Goal: Find specific page/section: Find specific page/section

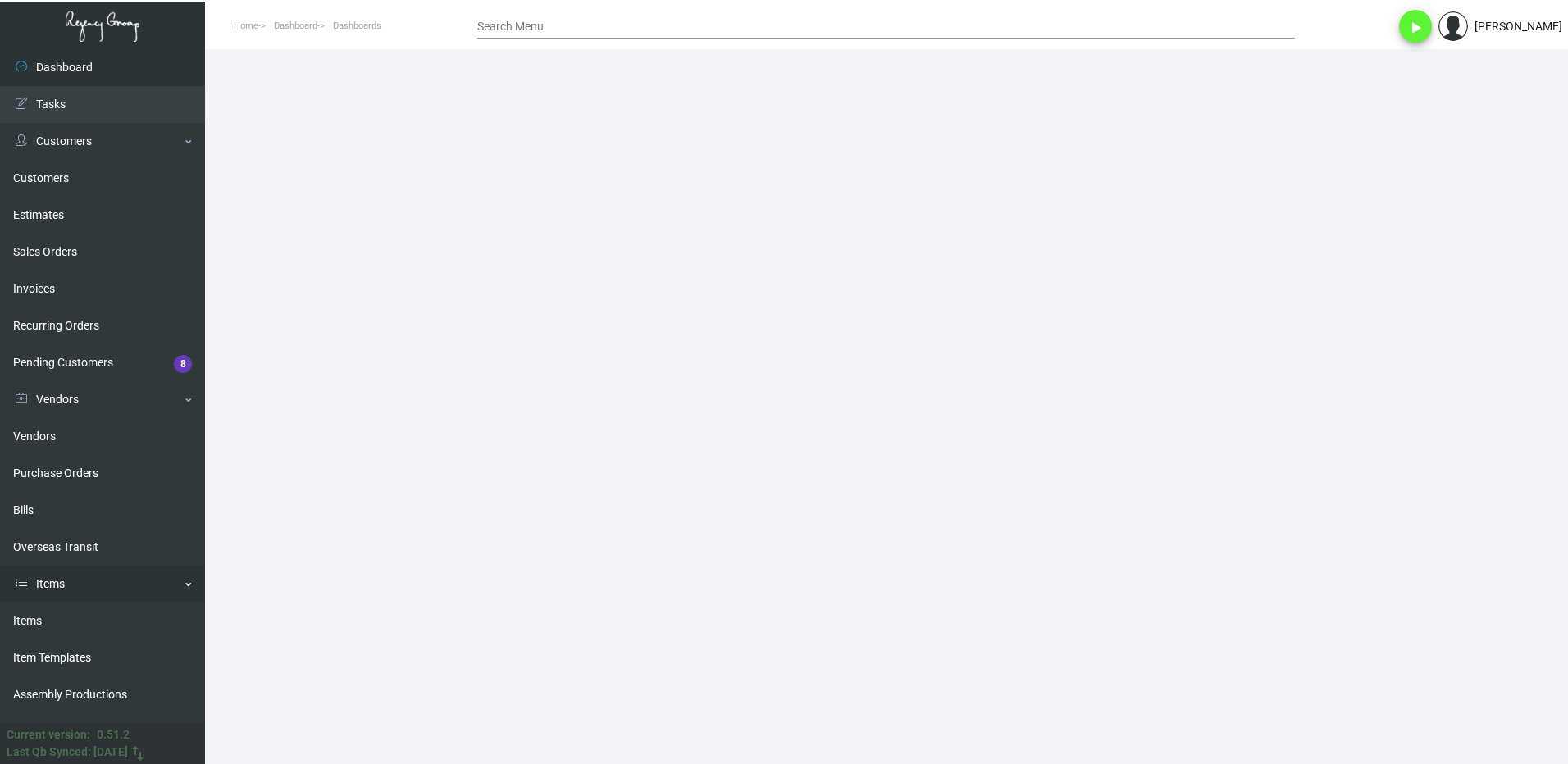
click at [31, 613] on link "Items" at bounding box center [103, 621] width 205 height 37
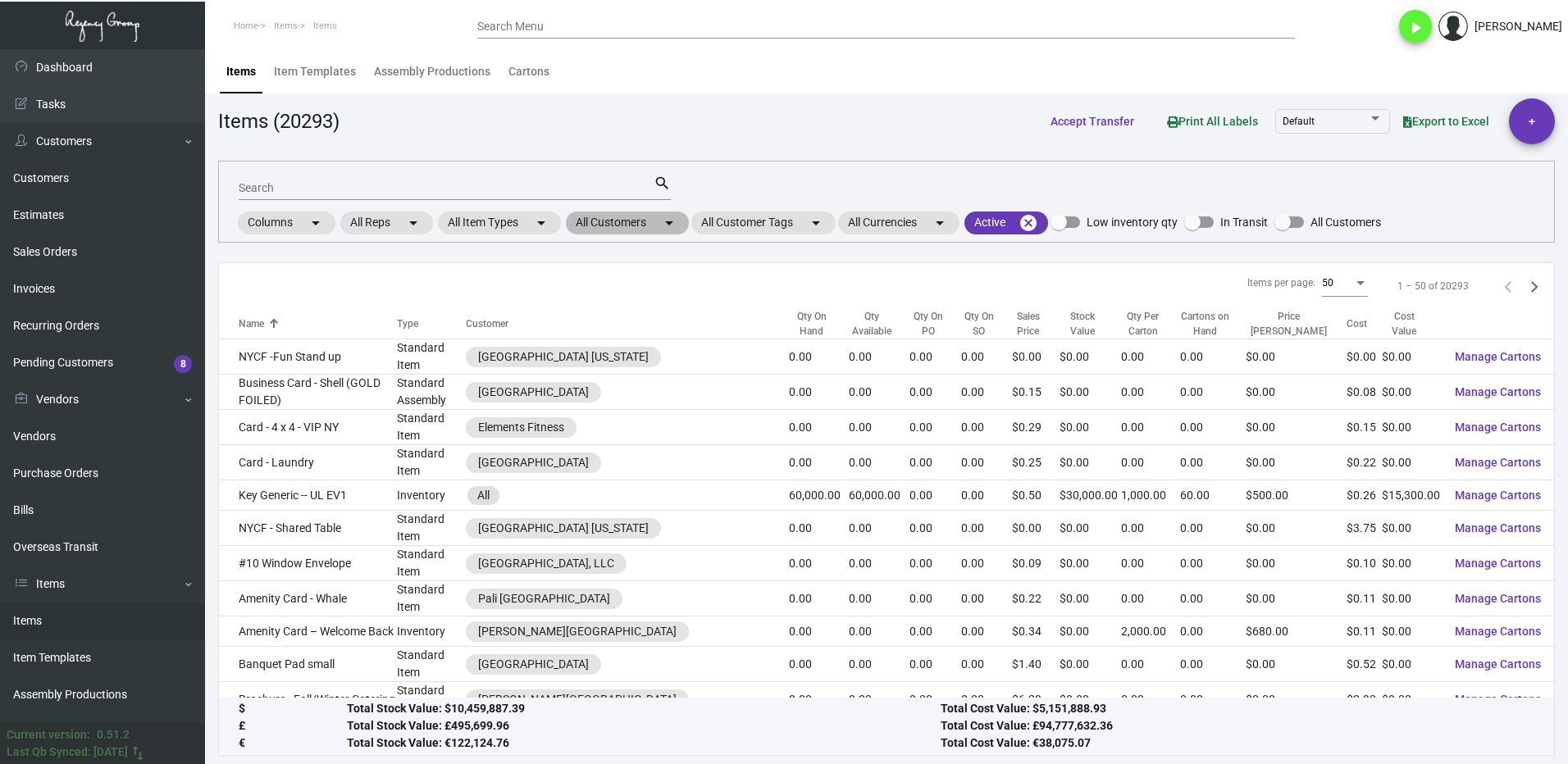
click at [620, 226] on mat-chip "All Customers arrow_drop_down" at bounding box center [627, 223] width 123 height 23
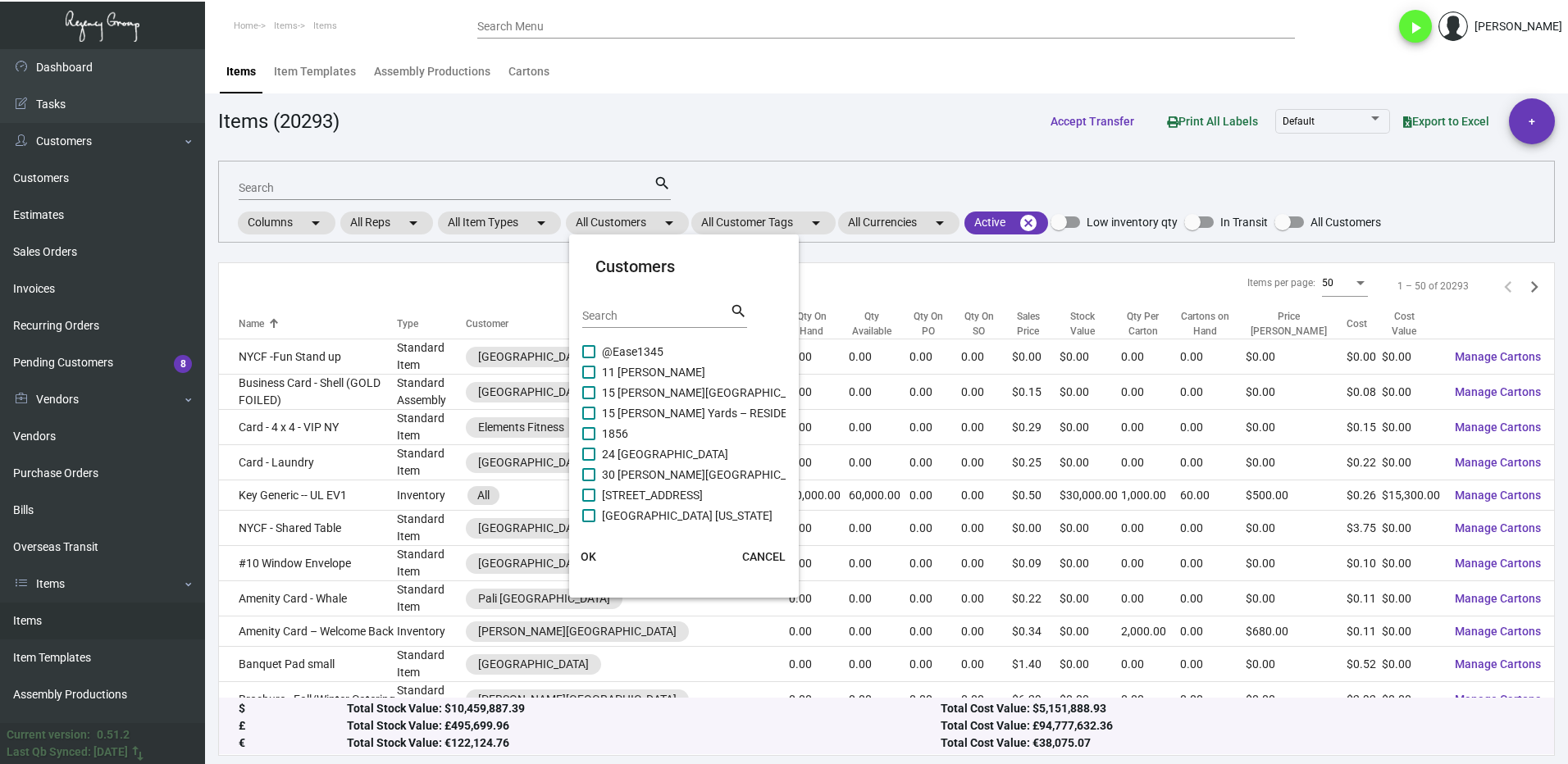
click at [623, 317] on input "Search" at bounding box center [655, 316] width 148 height 13
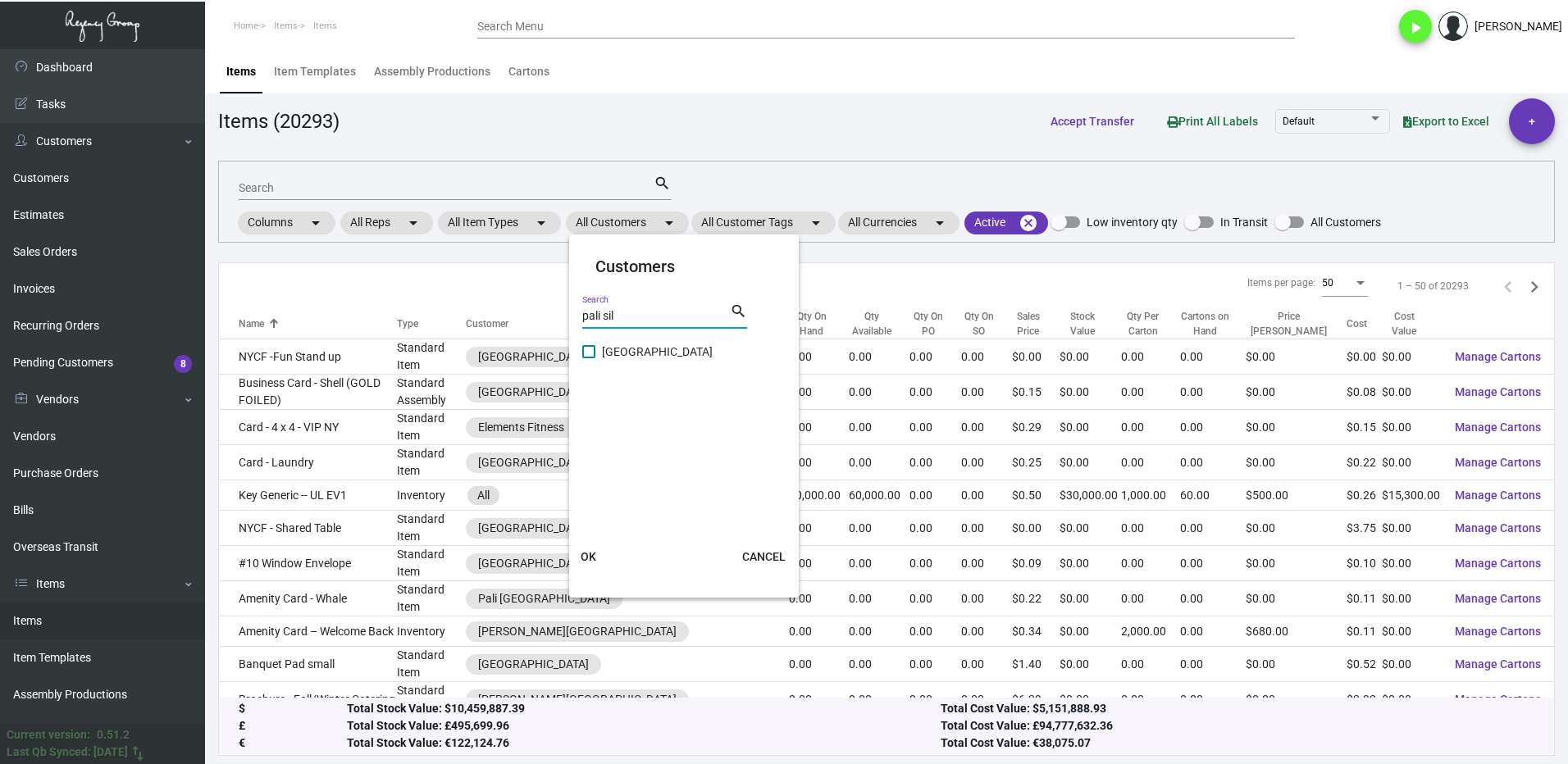
type input "pali sil"
click at [604, 355] on span "[GEOGRAPHIC_DATA]" at bounding box center [656, 352] width 111 height 19
click at [589, 358] on input "[GEOGRAPHIC_DATA]" at bounding box center [588, 358] width 1 height 1
checkbox input "true"
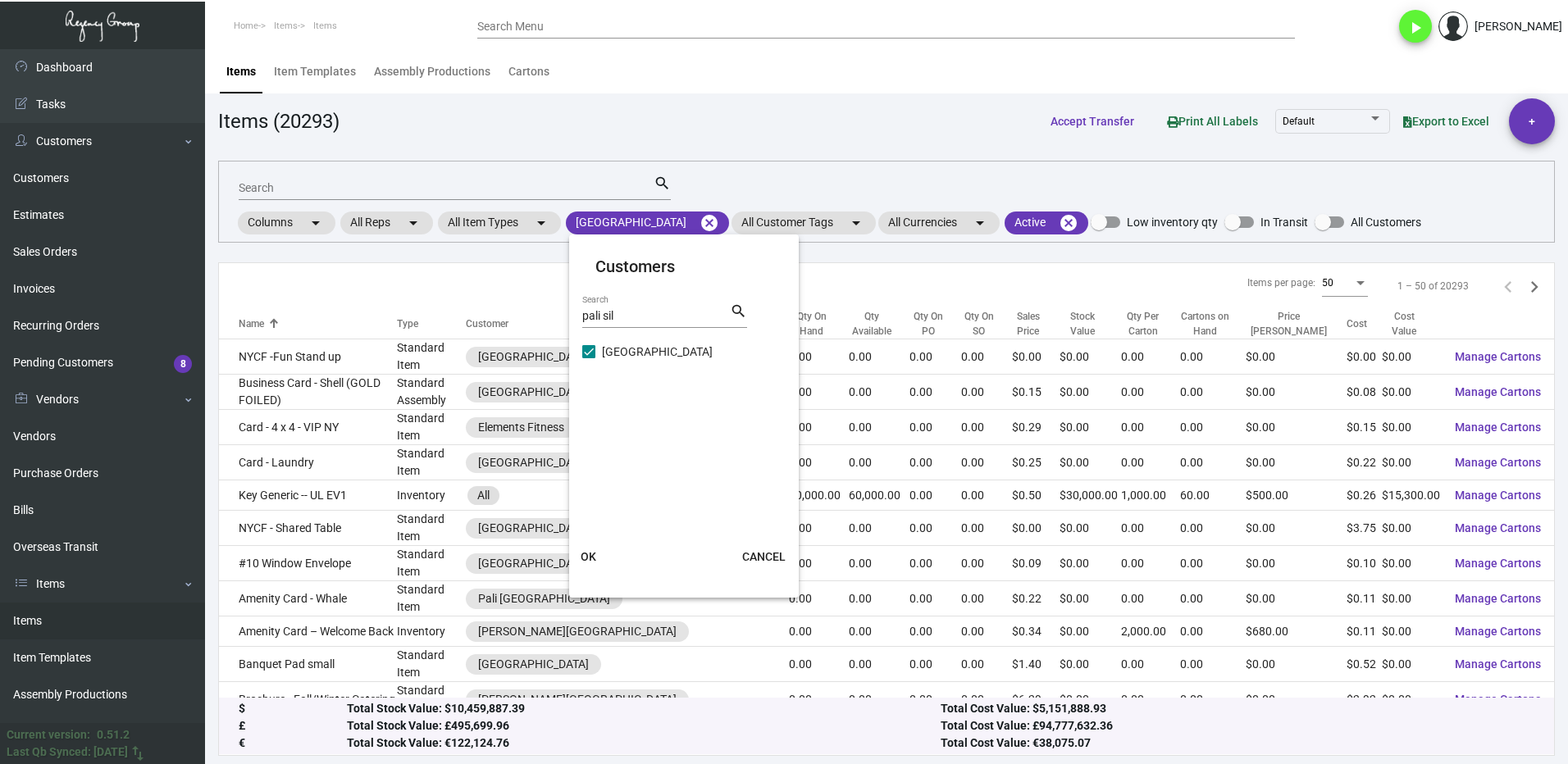
click at [590, 554] on span "OK" at bounding box center [588, 556] width 16 height 13
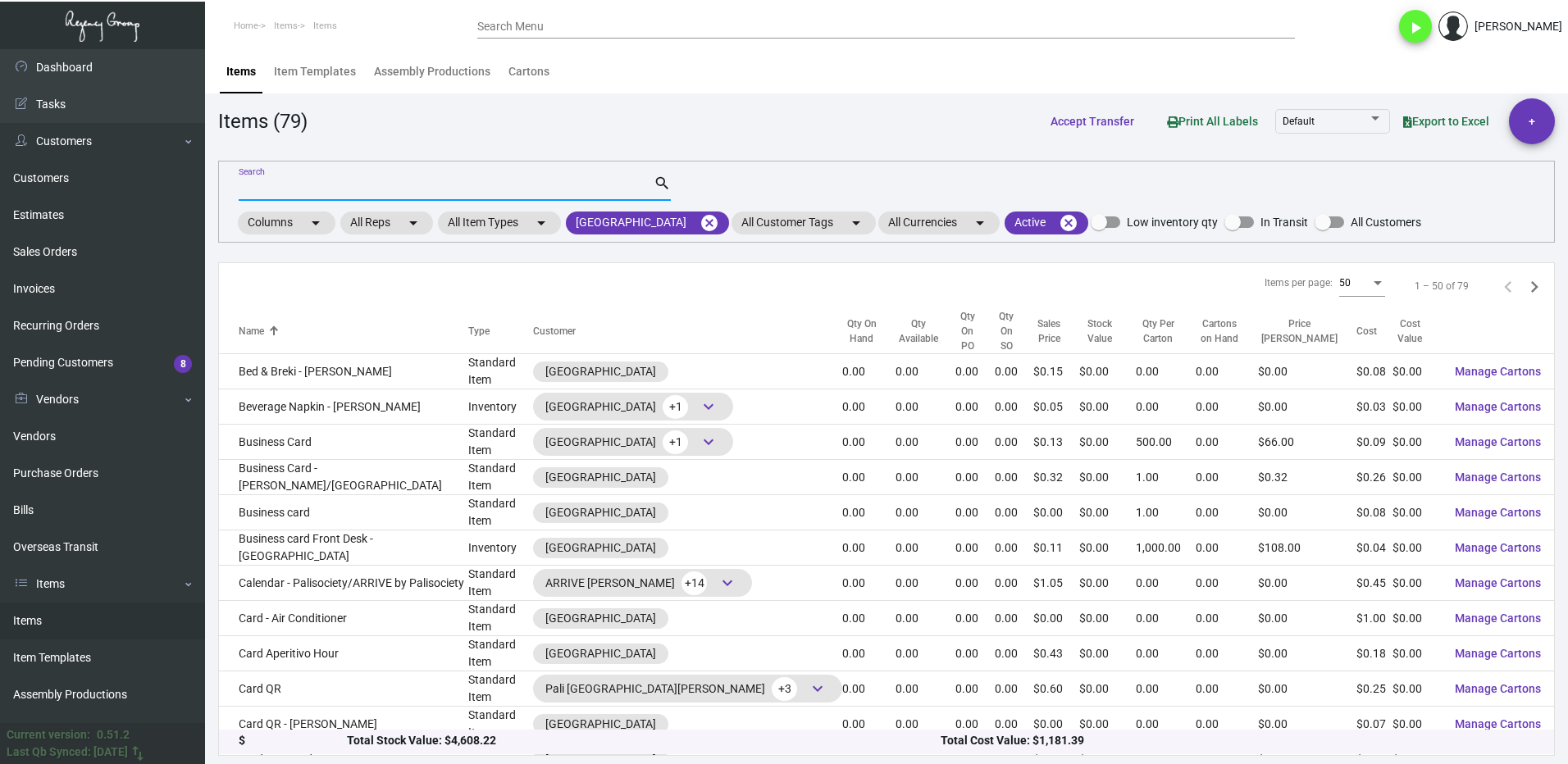
click at [299, 188] on input "Search" at bounding box center [446, 188] width 415 height 13
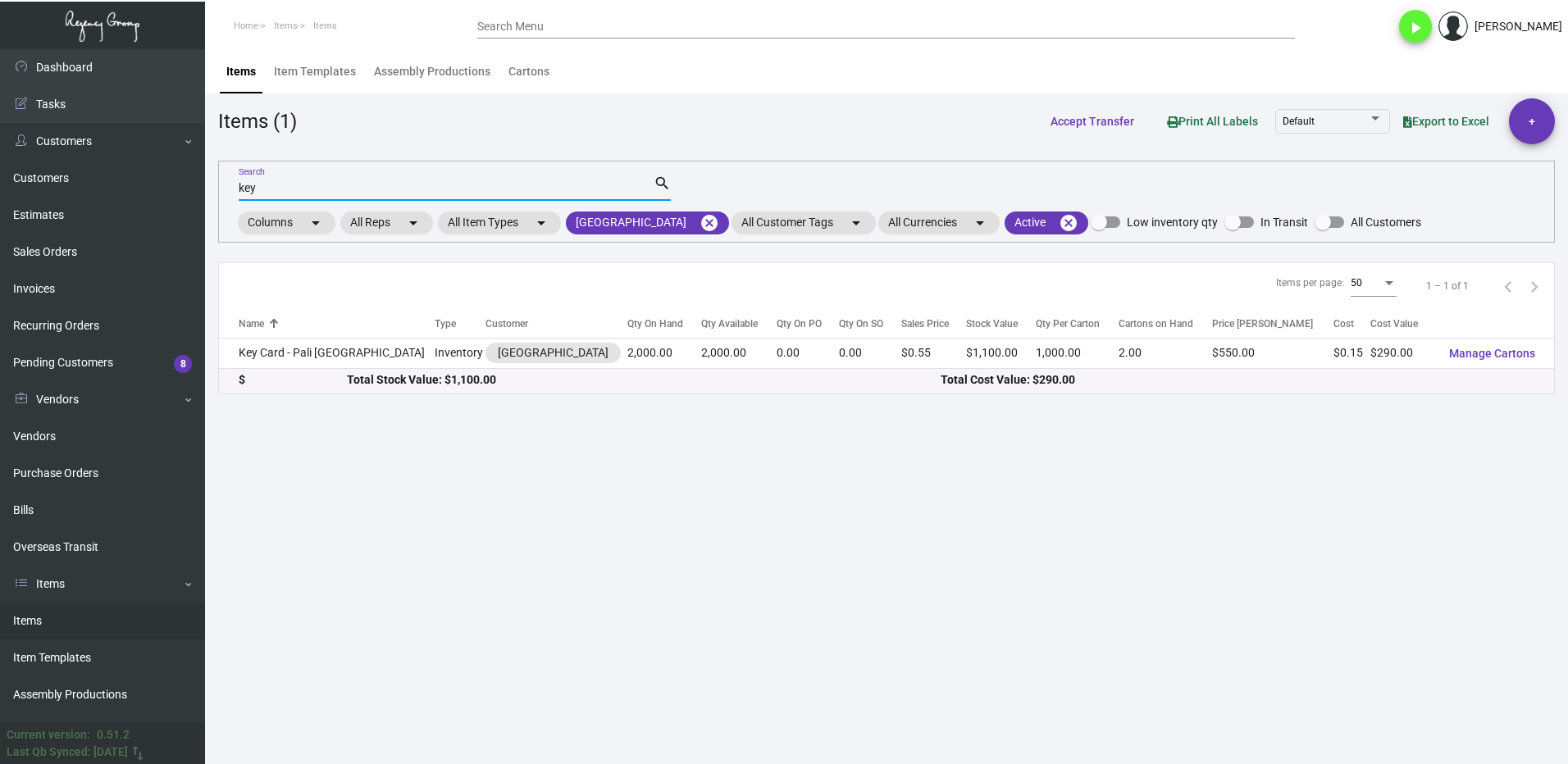
type input "key"
